Goal: Task Accomplishment & Management: Manage account settings

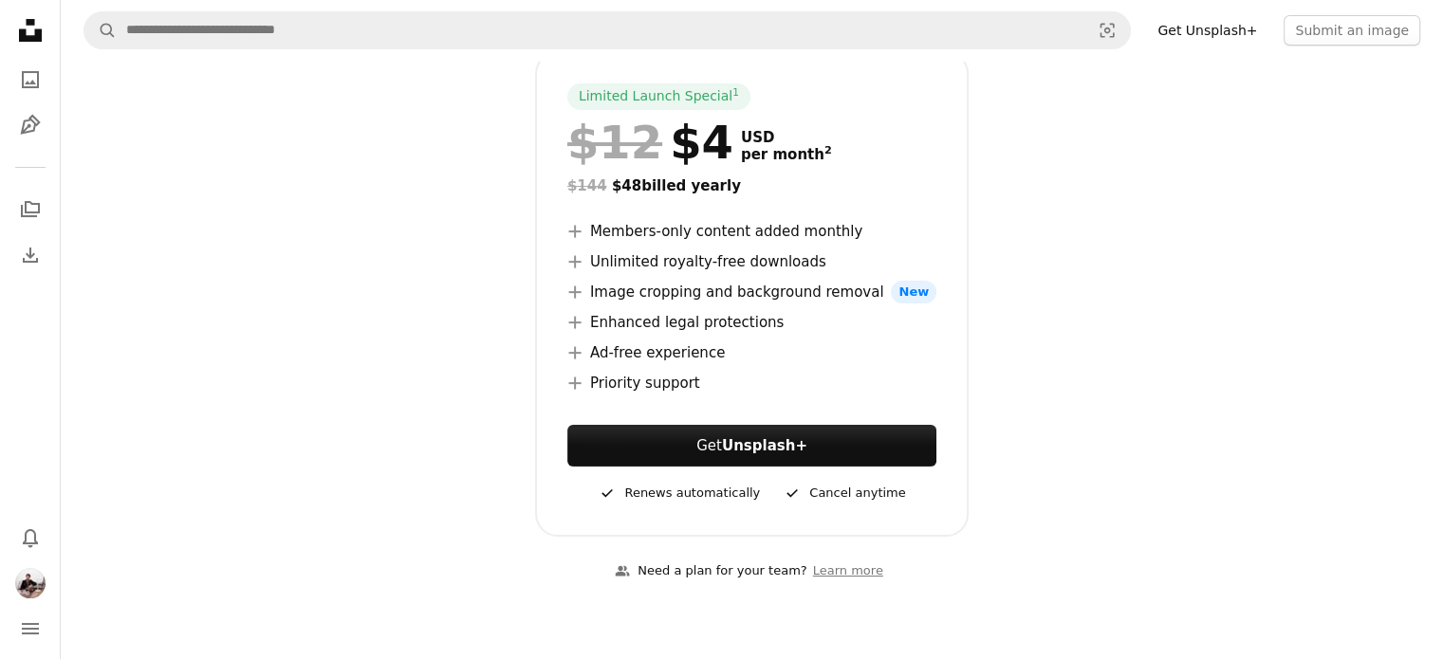
scroll to position [318, 0]
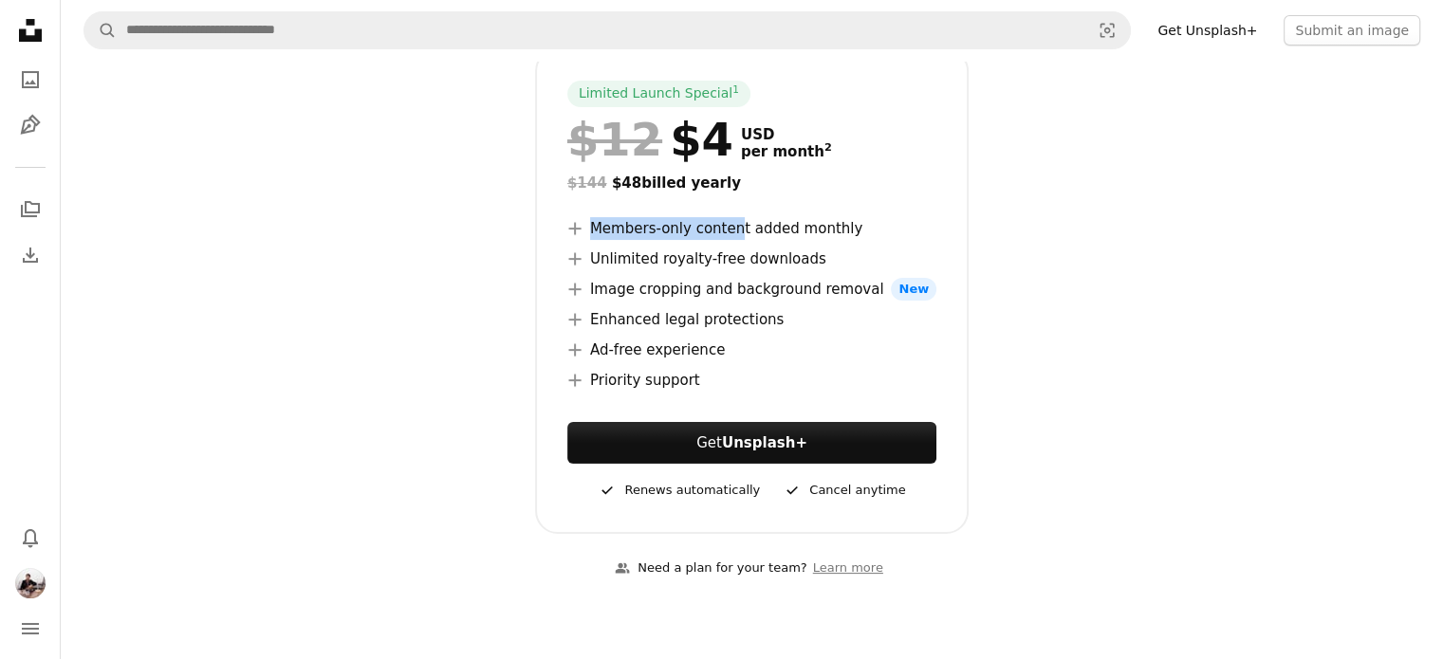
drag, startPoint x: 723, startPoint y: 212, endPoint x: 732, endPoint y: 221, distance: 13.4
click at [732, 221] on div "Limited Launch Special 1 $12 $4 USD per month 2 $144 $48 billed yearly A plus s…" at bounding box center [752, 291] width 434 height 486
click at [732, 221] on li "A plus sign Members-only content added monthly" at bounding box center [751, 228] width 369 height 23
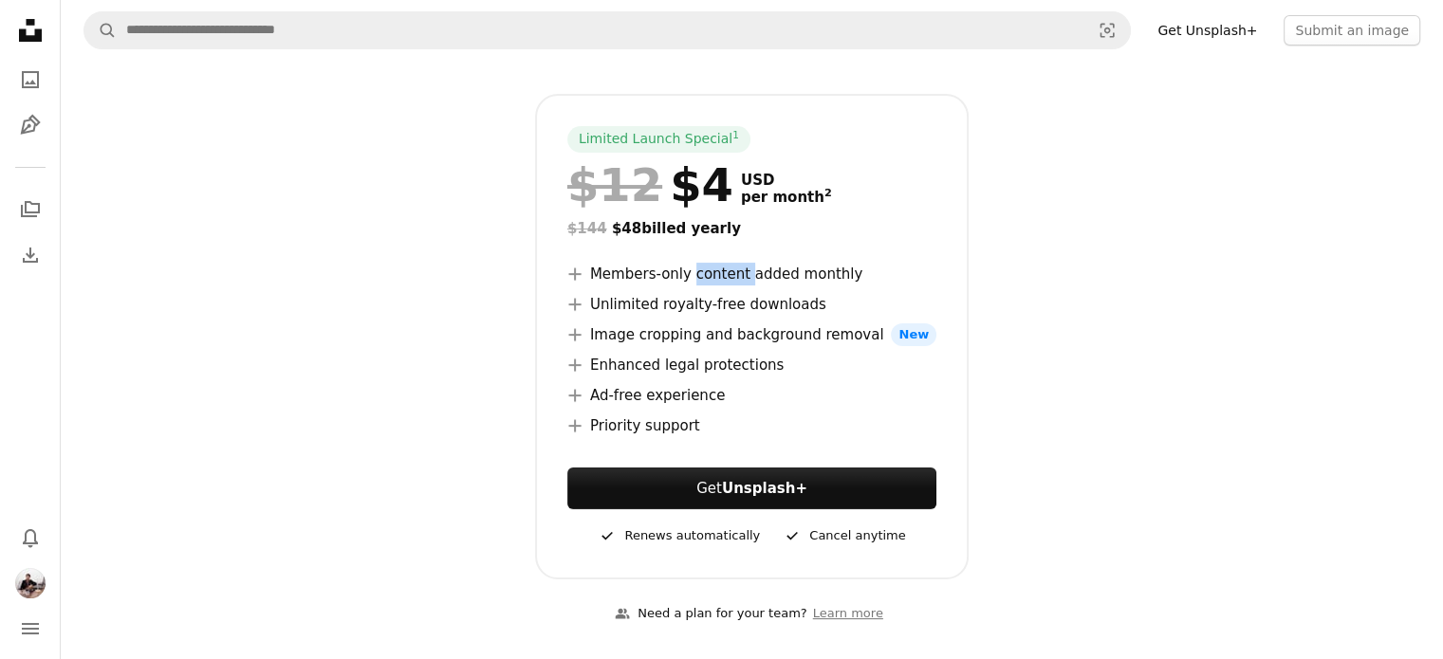
scroll to position [0, 0]
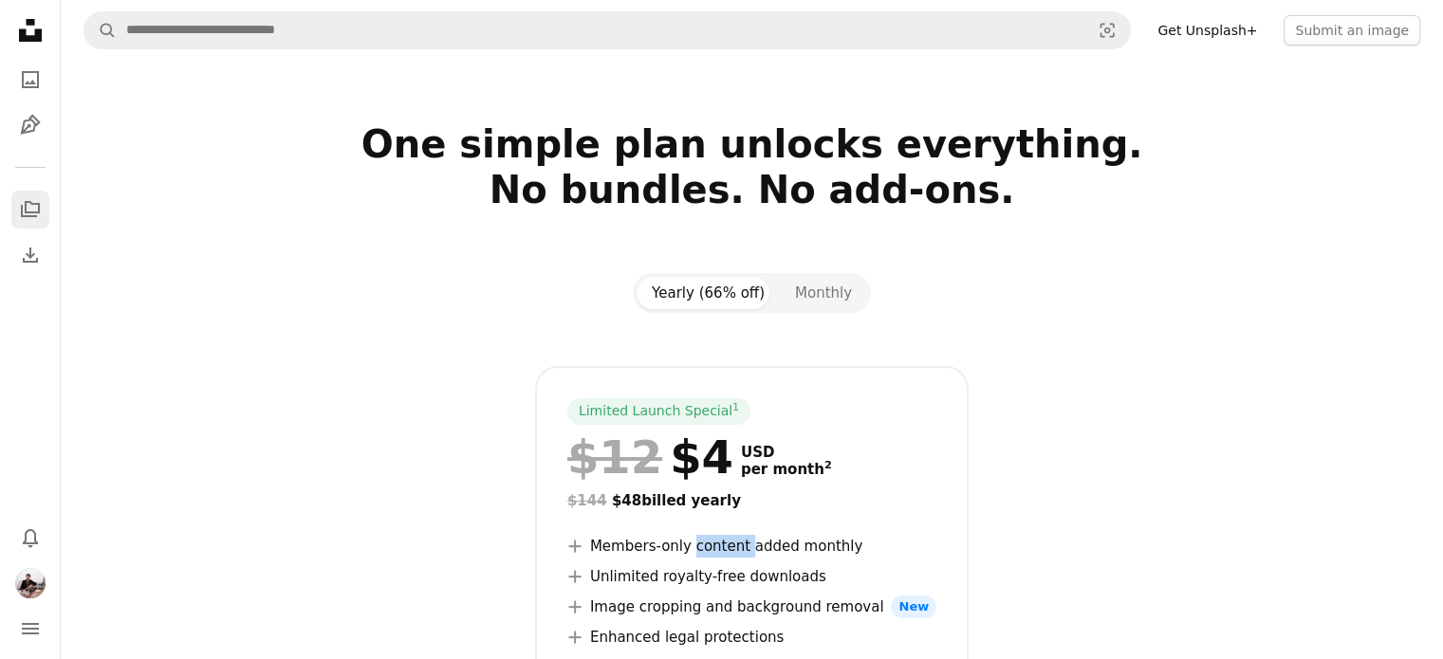
click at [38, 214] on icon "A stack of folders" at bounding box center [30, 209] width 23 height 23
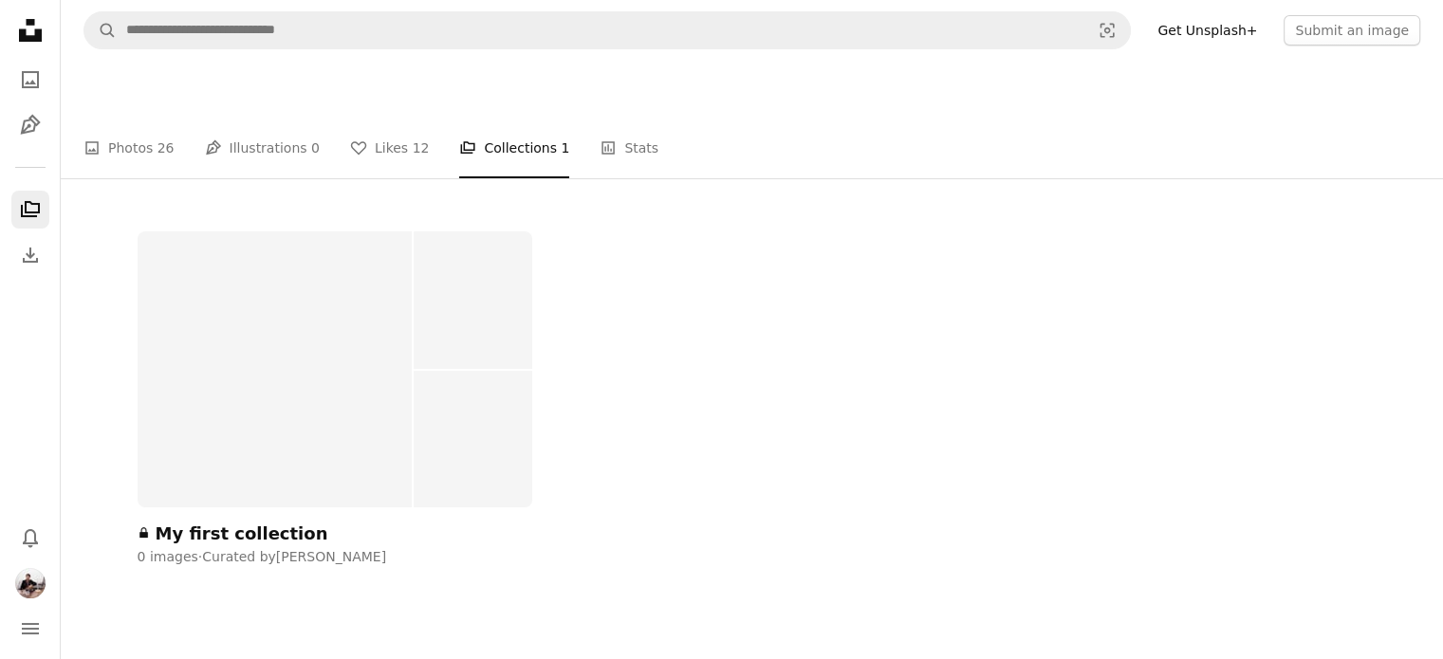
scroll to position [340, 0]
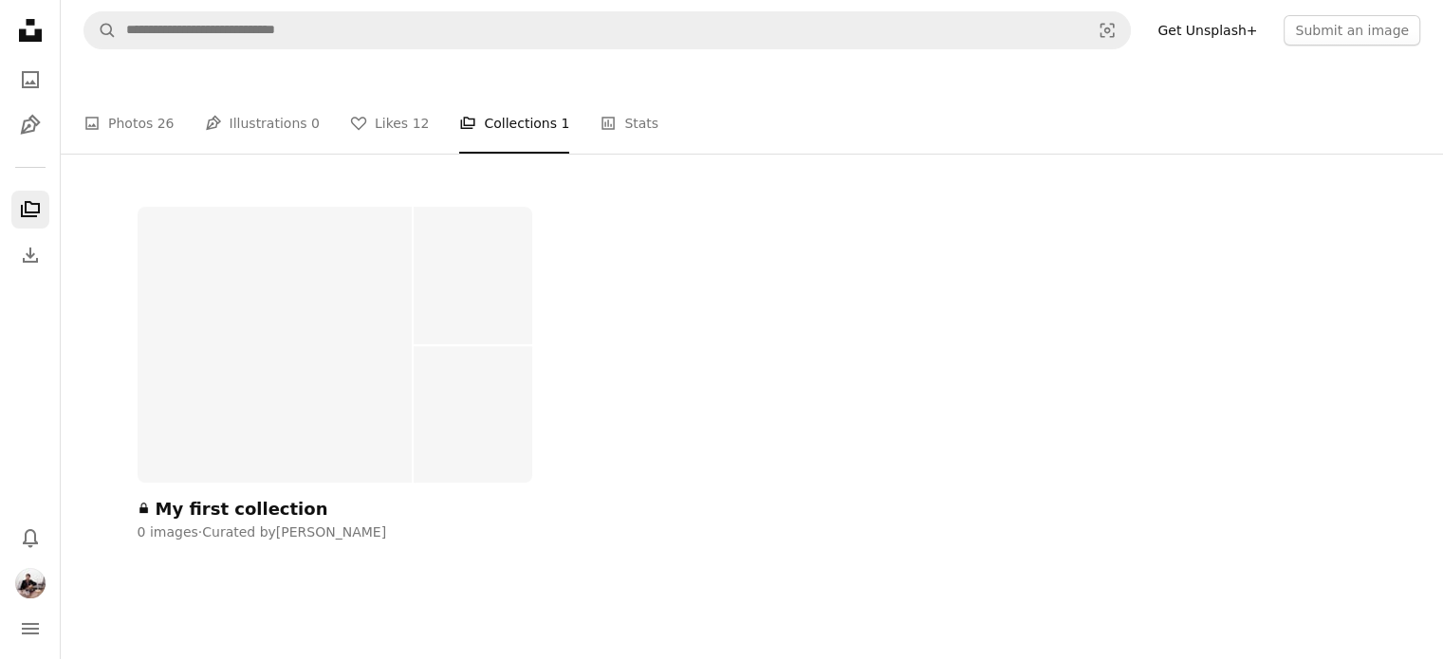
click at [259, 408] on div at bounding box center [275, 345] width 275 height 276
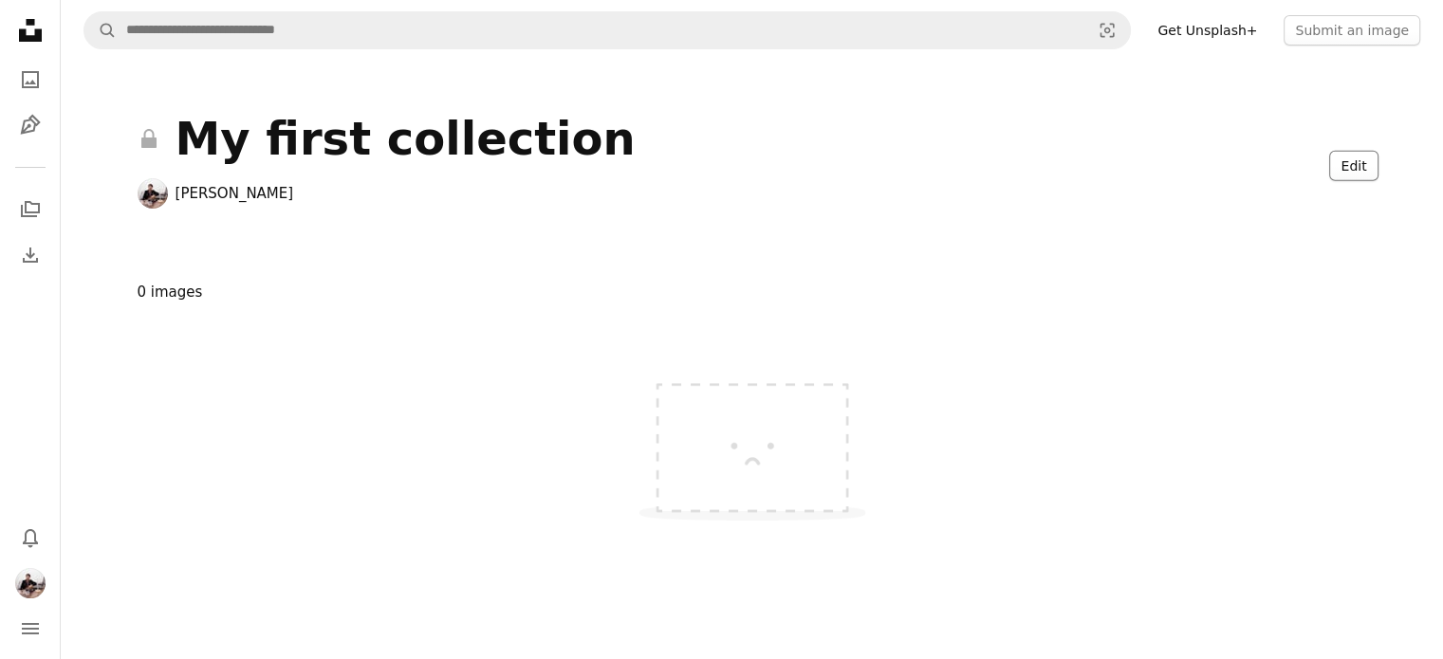
click at [1355, 160] on button "Edit" at bounding box center [1353, 166] width 48 height 30
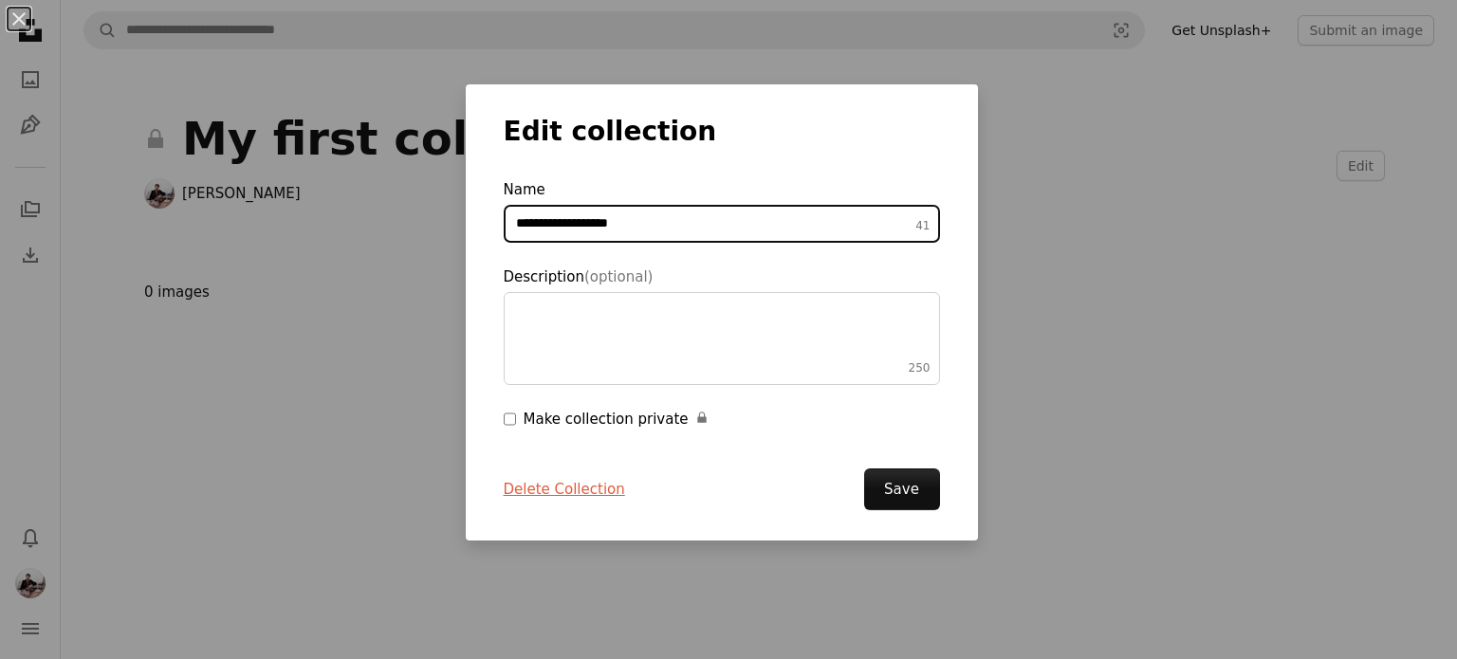
drag, startPoint x: 634, startPoint y: 231, endPoint x: 392, endPoint y: 238, distance: 242.0
click at [392, 238] on div "**********" at bounding box center [728, 329] width 1457 height 659
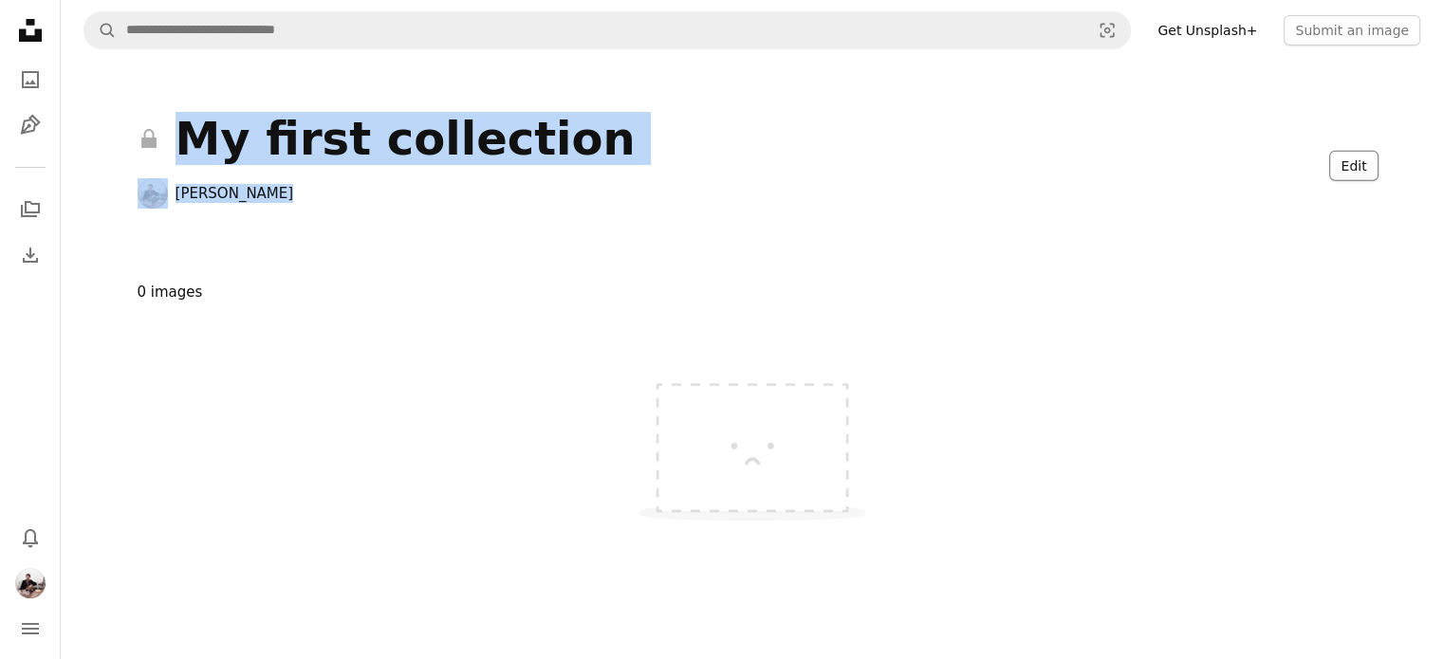
drag, startPoint x: 1355, startPoint y: 148, endPoint x: 1356, endPoint y: 164, distance: 16.2
click at [1356, 164] on div "A lock My first collection [PERSON_NAME] Edit" at bounding box center [752, 169] width 1275 height 216
click at [1356, 164] on button "Edit" at bounding box center [1353, 166] width 48 height 30
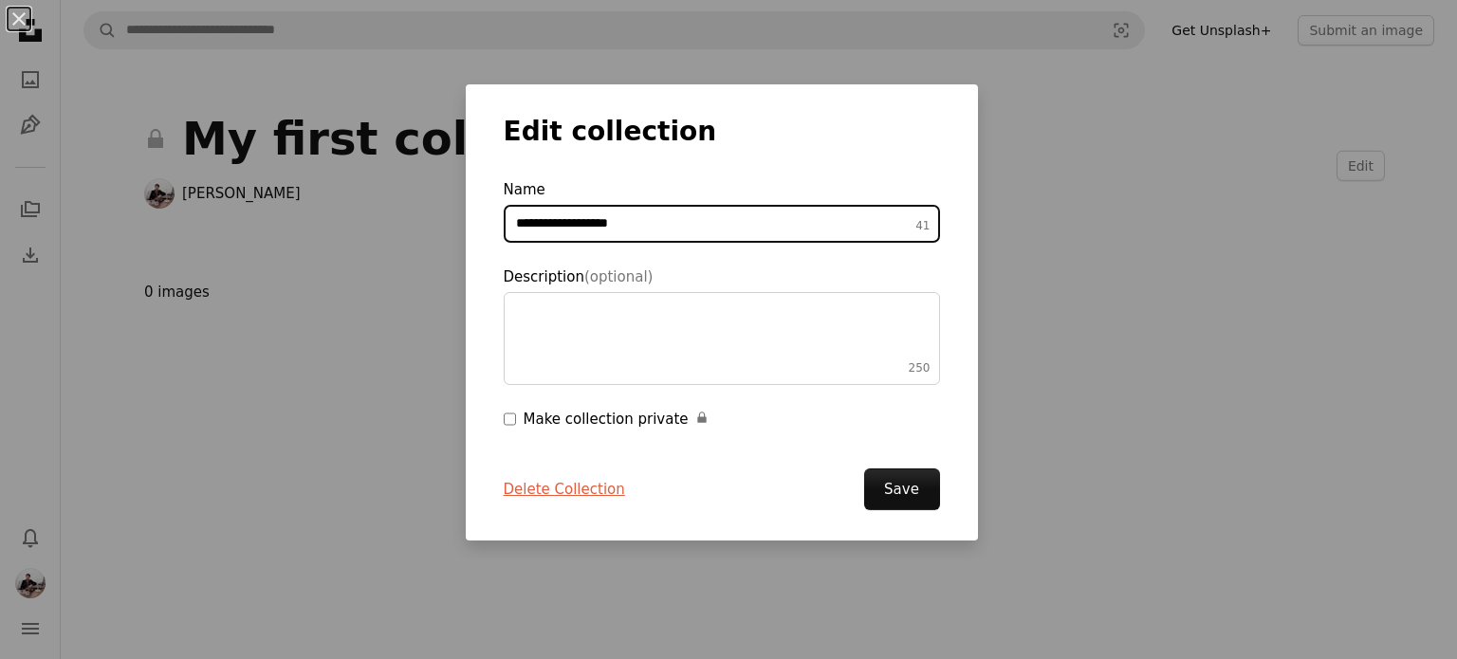
drag, startPoint x: 744, startPoint y: 220, endPoint x: 452, endPoint y: 254, distance: 294.2
click at [452, 254] on div "**********" at bounding box center [728, 329] width 1457 height 659
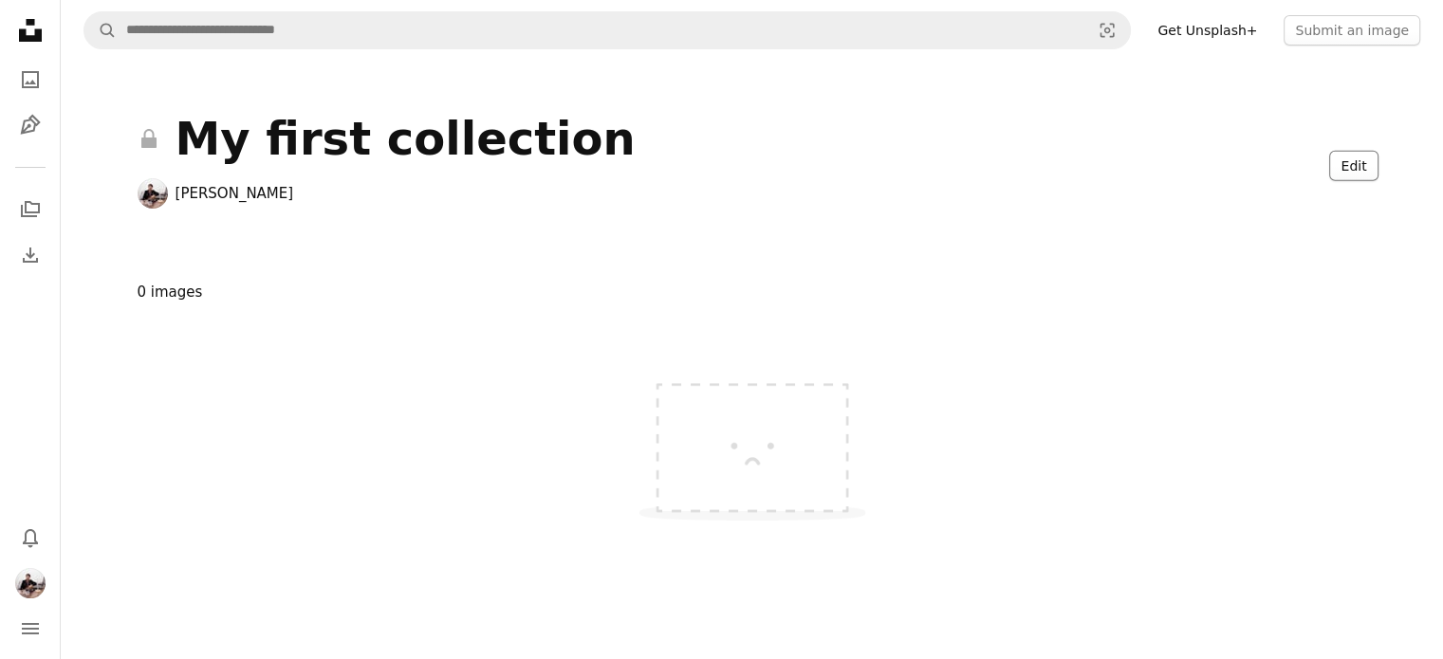
click at [1351, 176] on button "Edit" at bounding box center [1353, 166] width 48 height 30
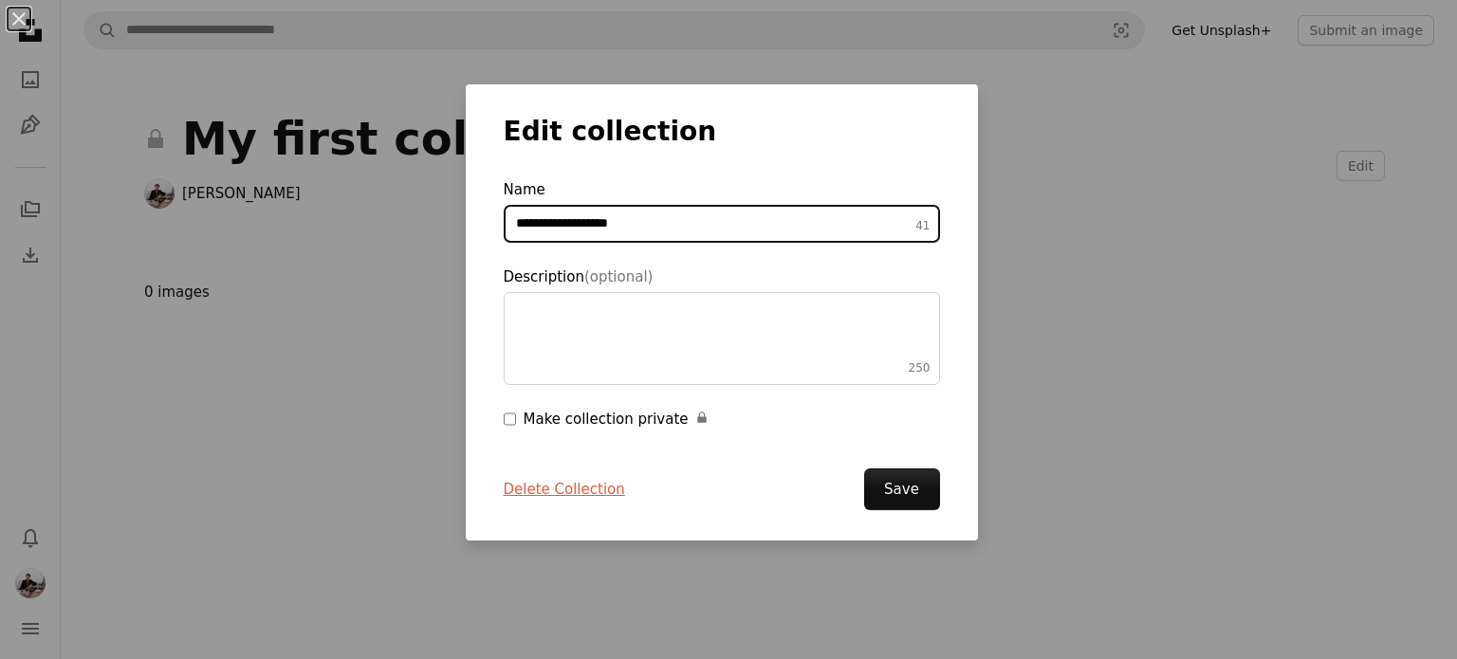
click at [703, 220] on input "**********" at bounding box center [722, 224] width 436 height 38
type input "**********"
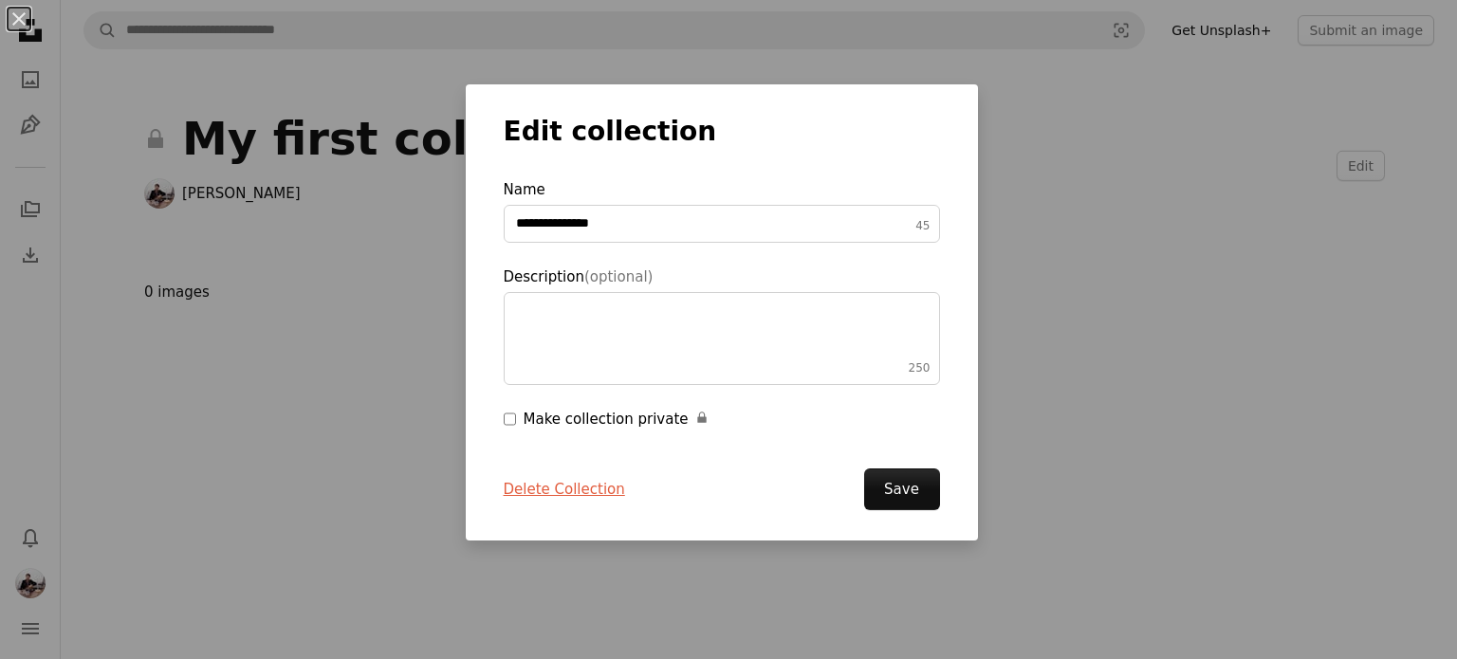
click at [542, 414] on div "Make collection private A lock" at bounding box center [732, 419] width 416 height 23
click at [887, 485] on button "Save" at bounding box center [902, 490] width 76 height 42
